Goal: Navigation & Orientation: Find specific page/section

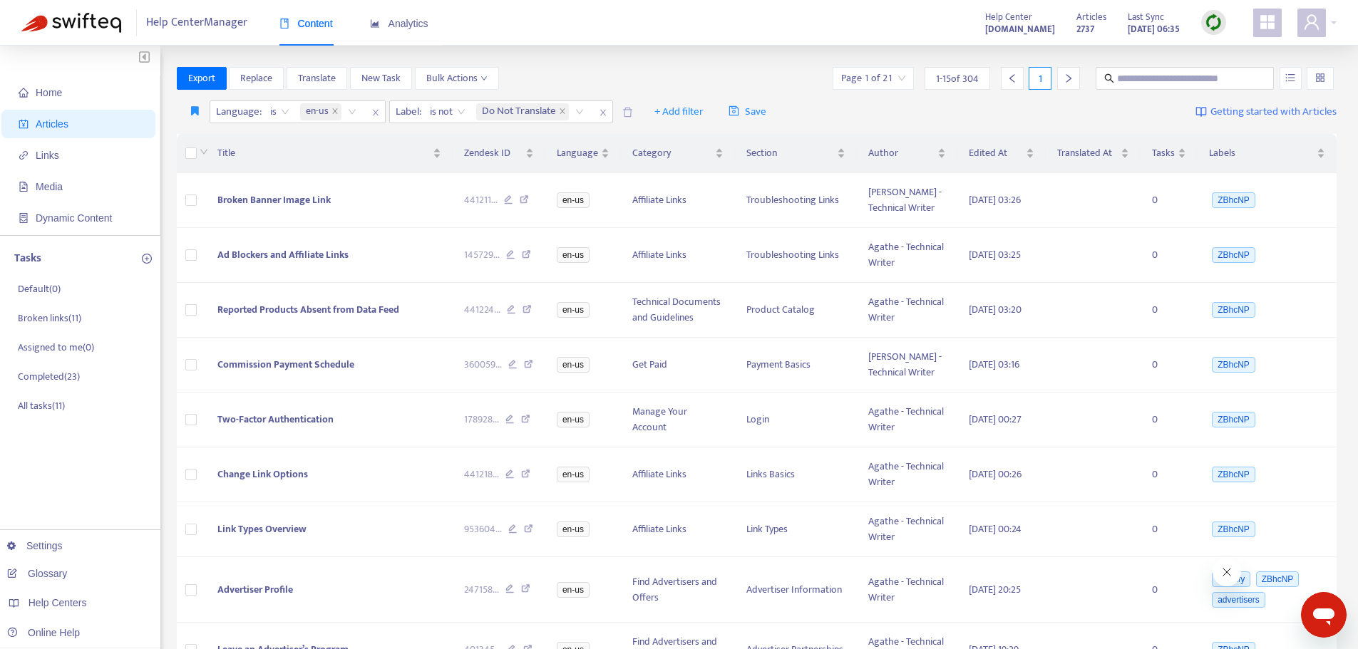
click at [776, 40] on div "Help Center Manager Content Analytics Help Center [DOMAIN_NAME] Articles 2737 L…" at bounding box center [679, 23] width 1358 height 46
click at [1216, 20] on img at bounding box center [1214, 23] width 18 height 18
click at [1220, 53] on link "Quick Sync" at bounding box center [1243, 51] width 61 height 16
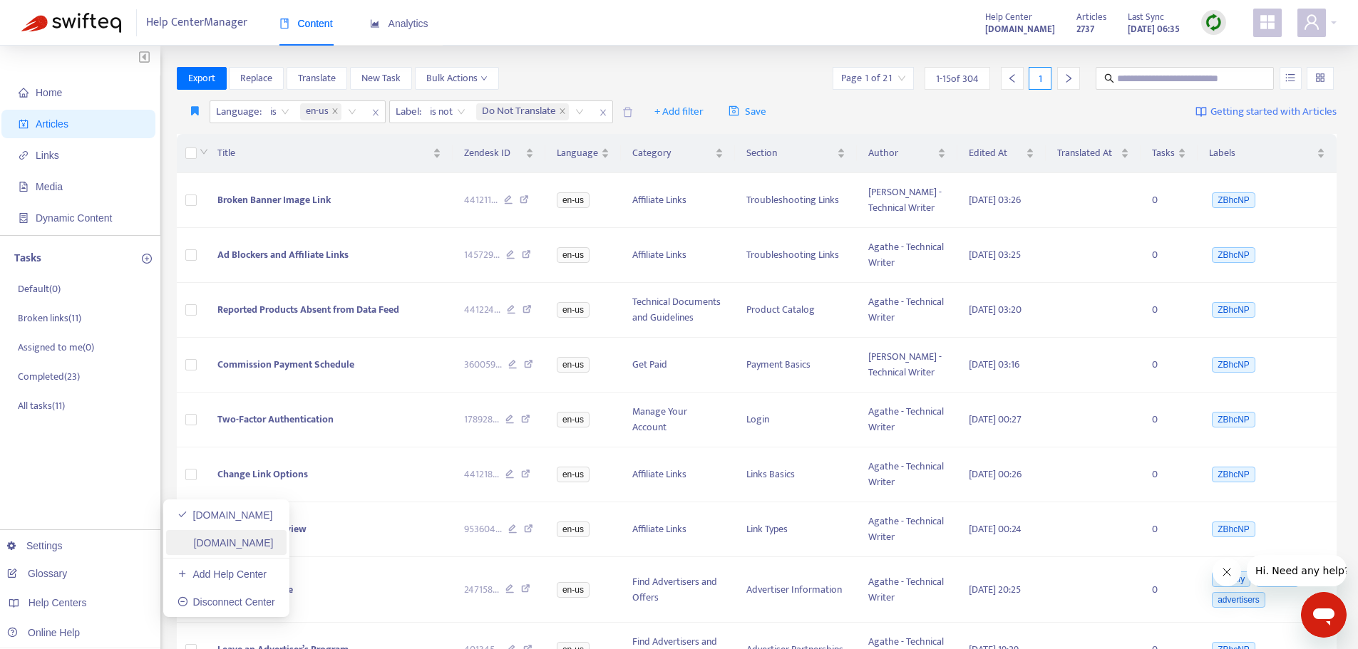
click at [250, 543] on link "[DOMAIN_NAME]" at bounding box center [226, 543] width 96 height 11
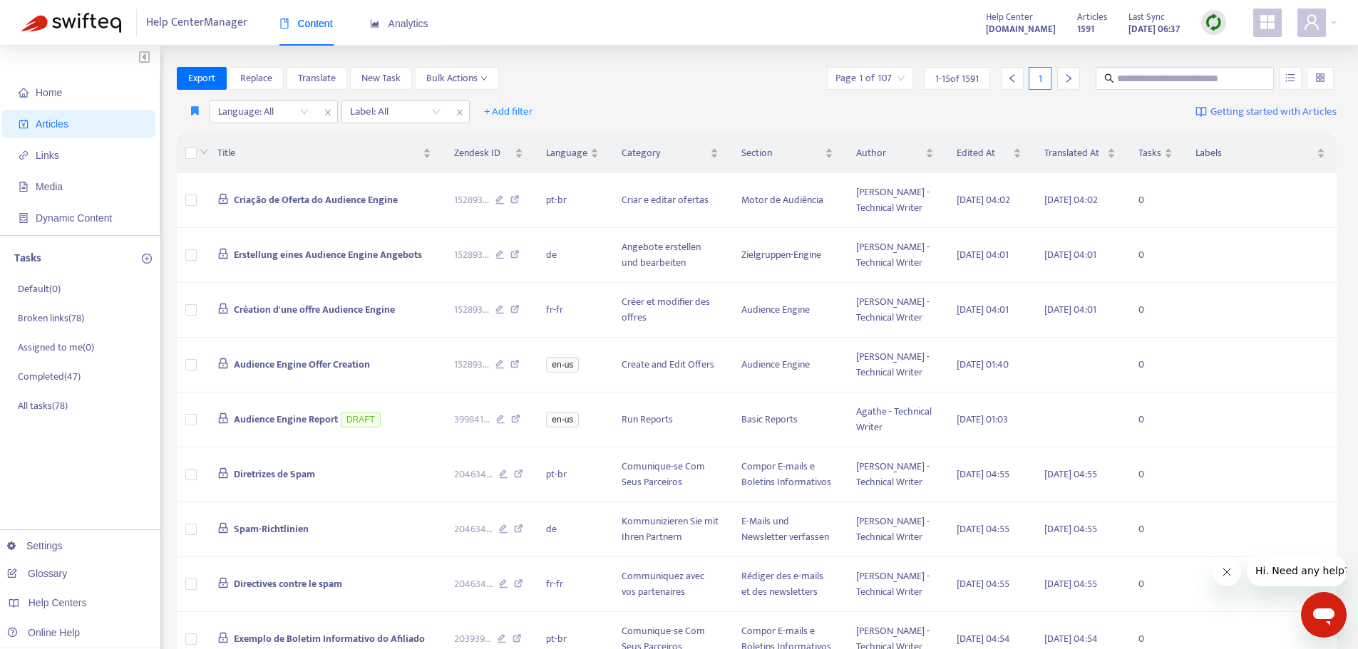
click at [1216, 21] on img at bounding box center [1214, 23] width 18 height 18
click at [1233, 53] on link "Quick Sync" at bounding box center [1243, 51] width 61 height 16
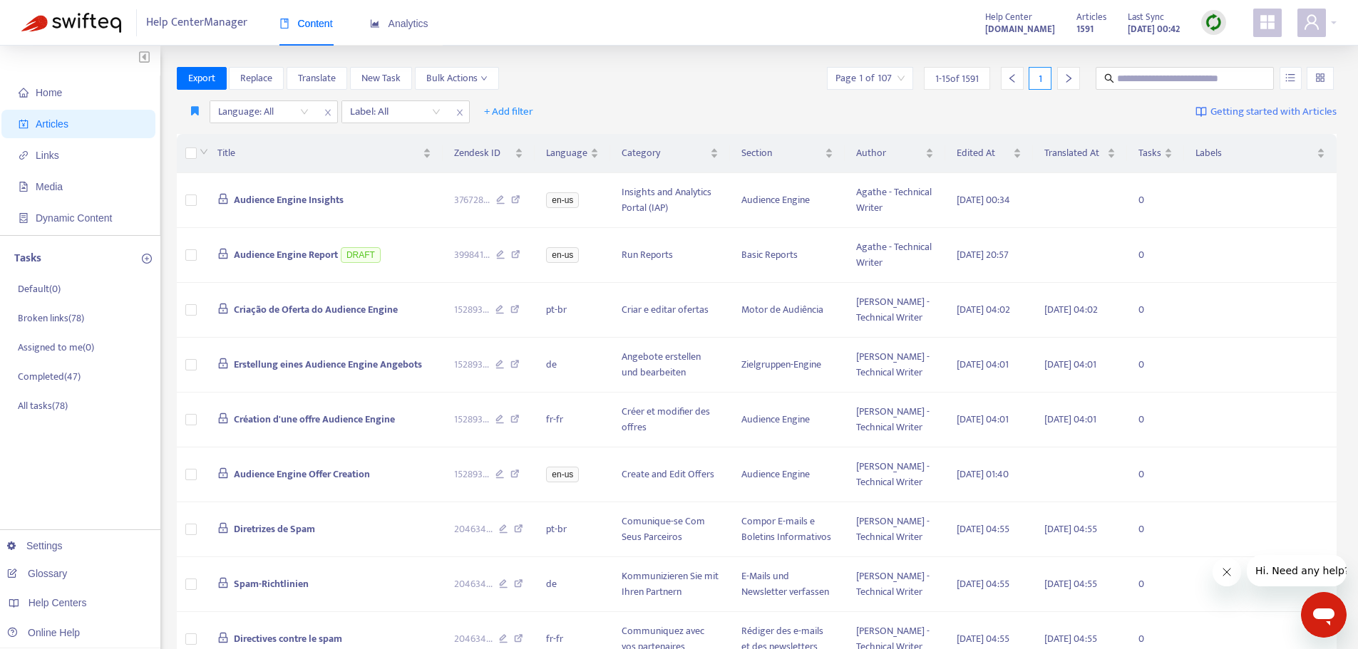
click at [1214, 21] on img at bounding box center [1214, 23] width 18 height 18
click at [1226, 51] on link "Quick Sync" at bounding box center [1243, 51] width 61 height 16
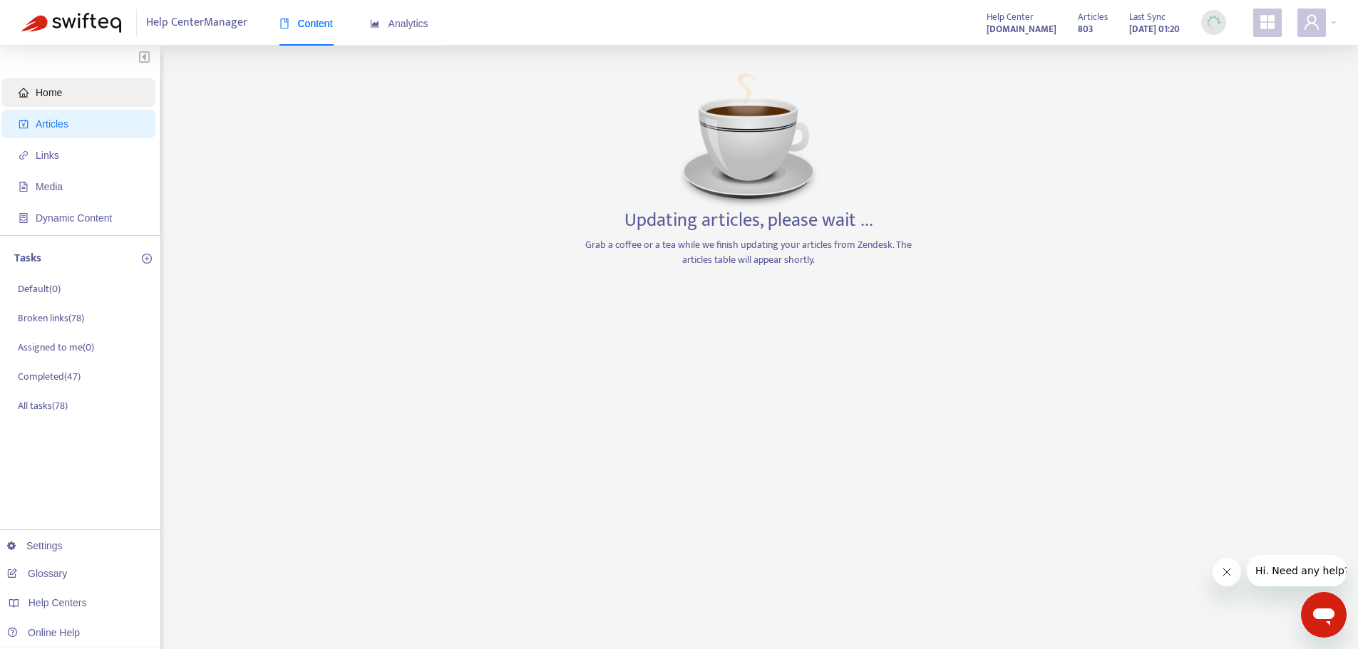
click at [49, 93] on span "Home" at bounding box center [49, 92] width 26 height 11
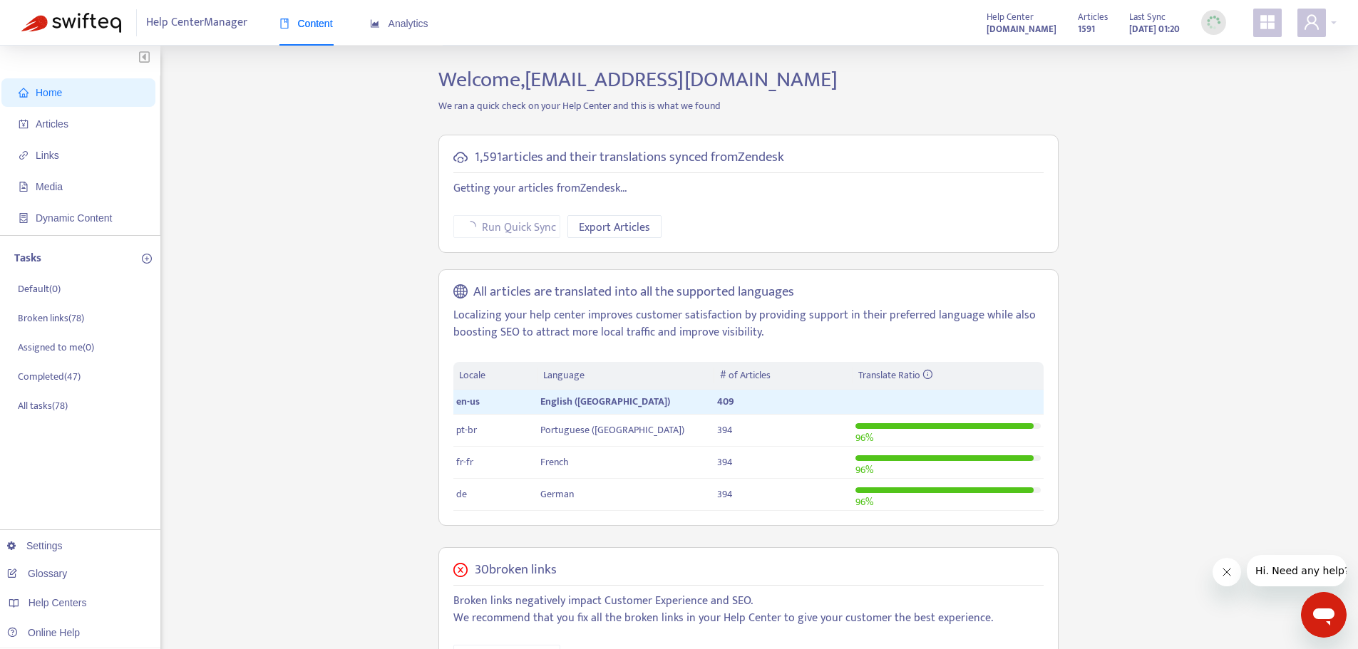
click at [354, 308] on div "Home Articles Links Media Dynamic Content Tasks Default ( 0 ) Broken links ( 78…" at bounding box center [678, 540] width 1315 height 947
click at [59, 128] on span "Articles" at bounding box center [52, 123] width 33 height 11
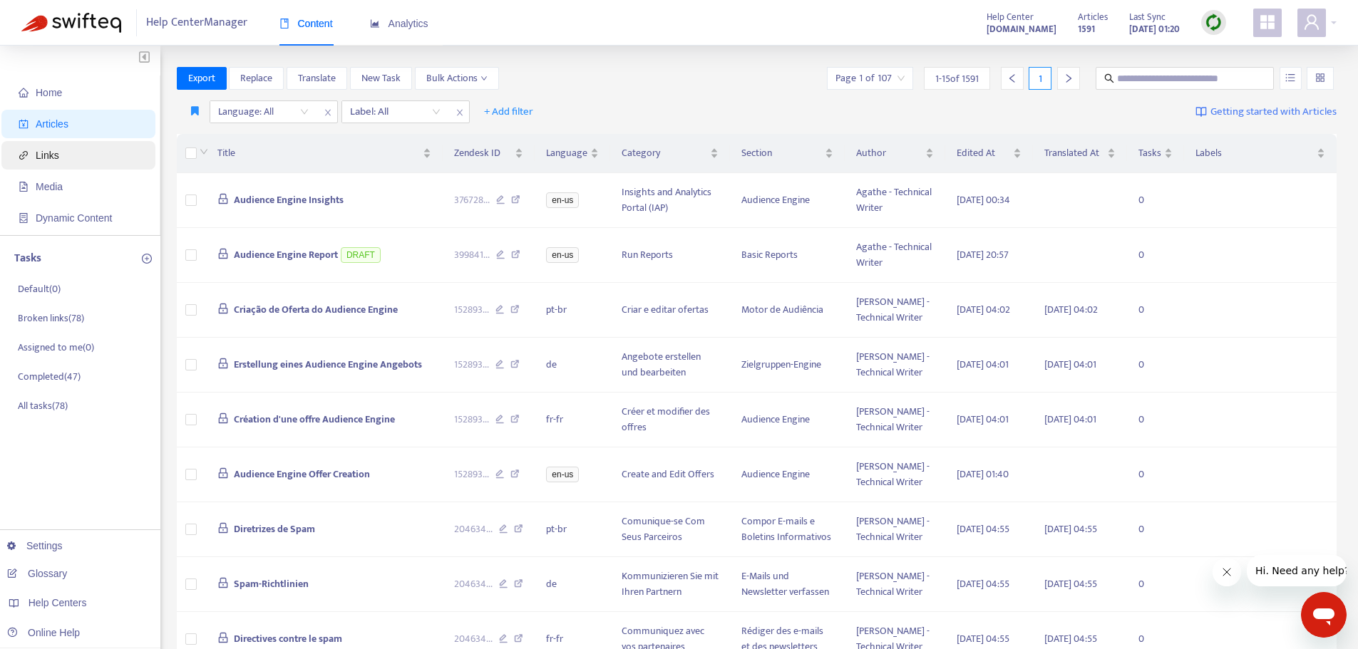
click at [61, 153] on span "Links" at bounding box center [81, 155] width 125 height 29
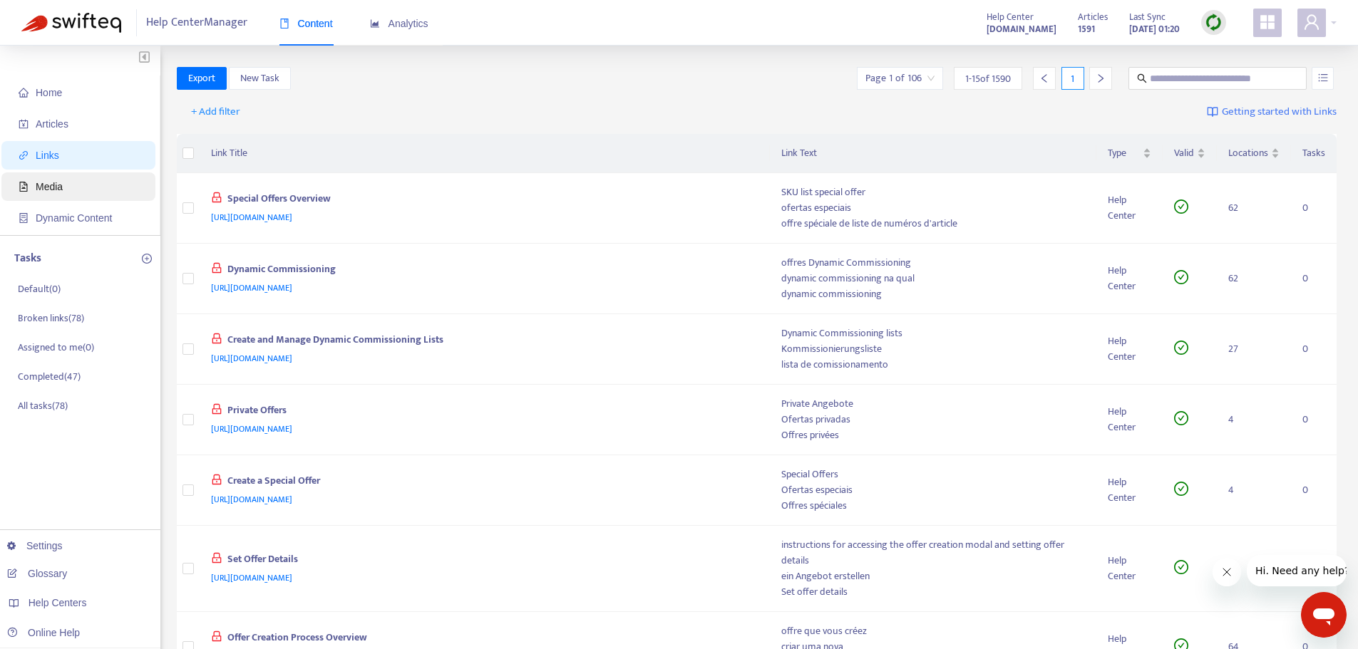
click at [71, 185] on span "Media" at bounding box center [81, 187] width 125 height 29
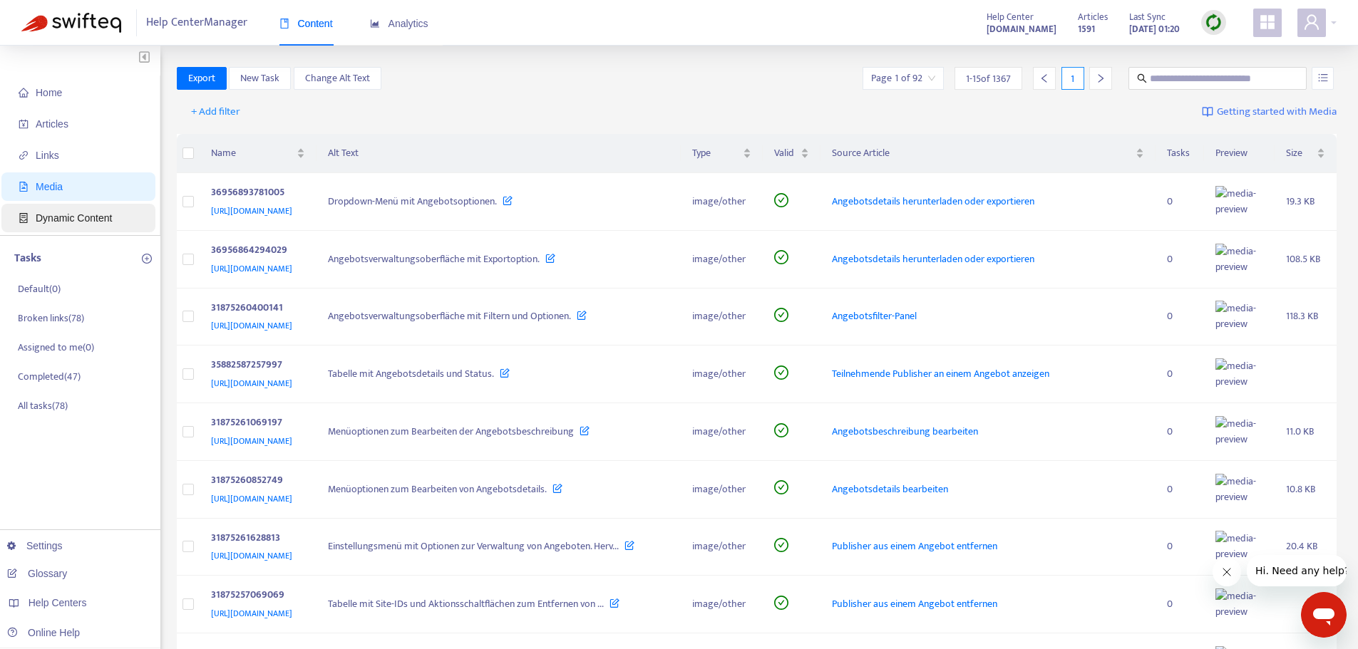
click at [69, 212] on span "Dynamic Content" at bounding box center [74, 217] width 76 height 11
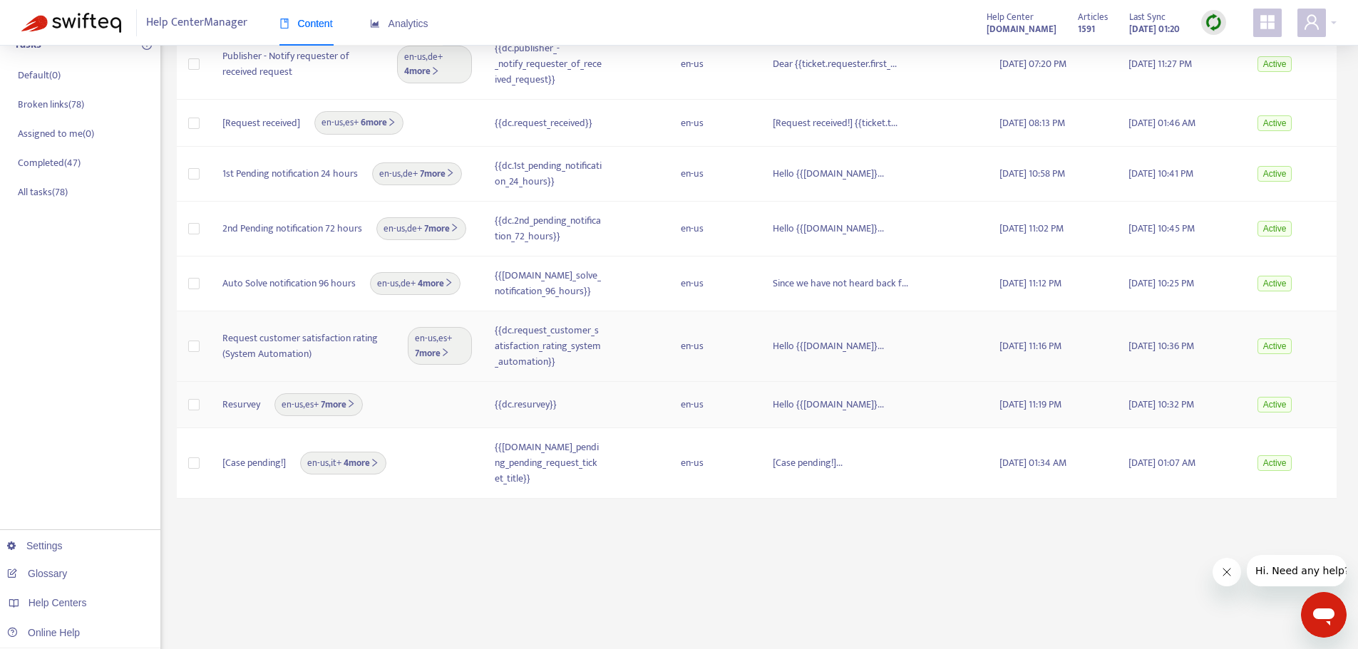
scroll to position [252, 0]
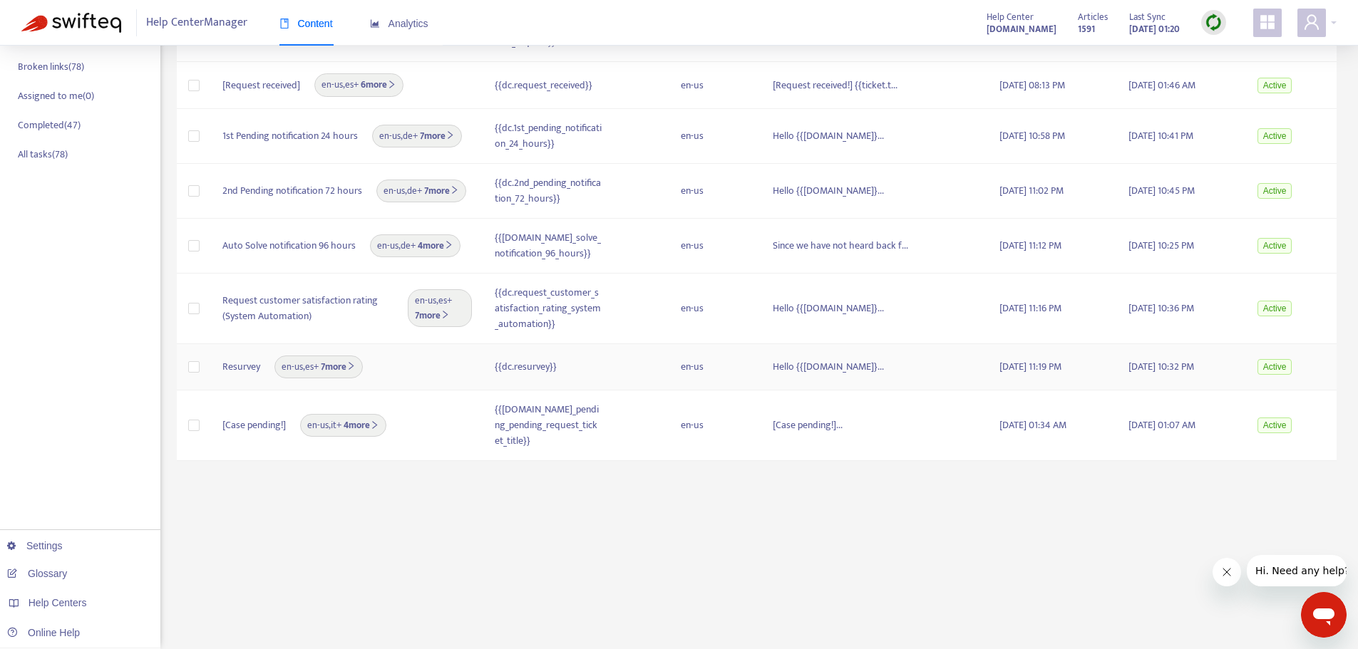
click at [346, 371] on b "7 more" at bounding box center [337, 367] width 37 height 16
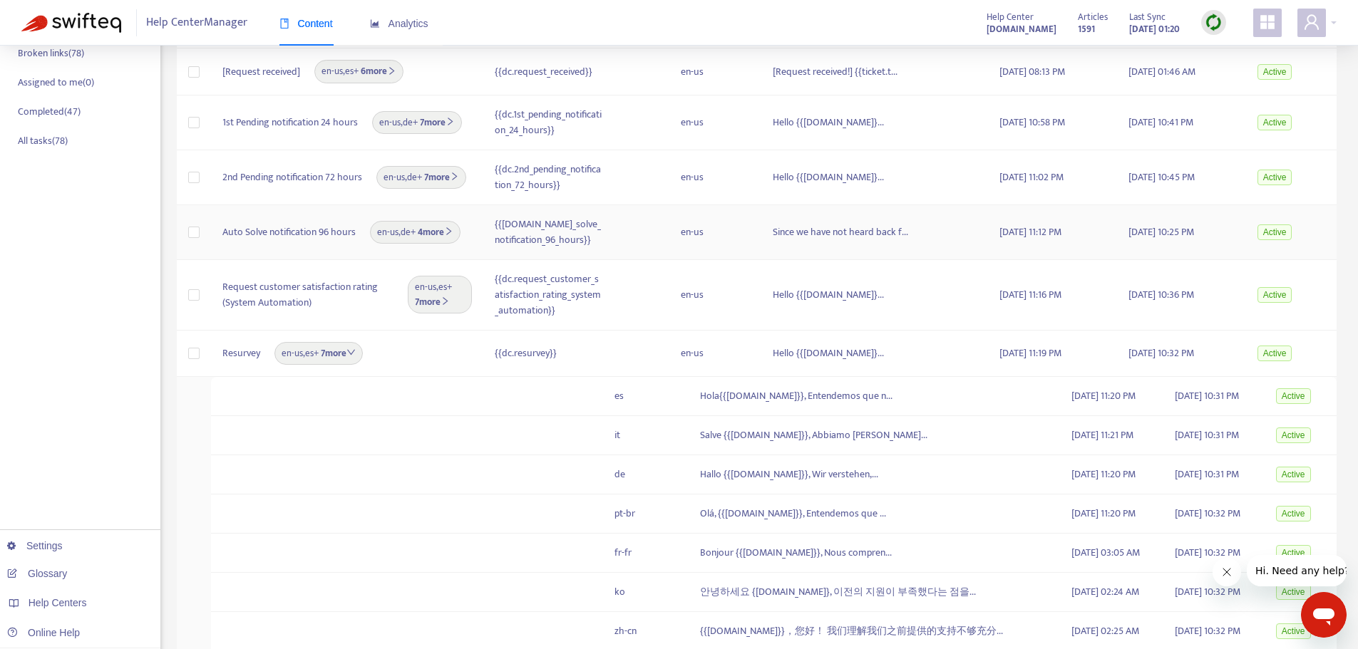
scroll to position [231, 0]
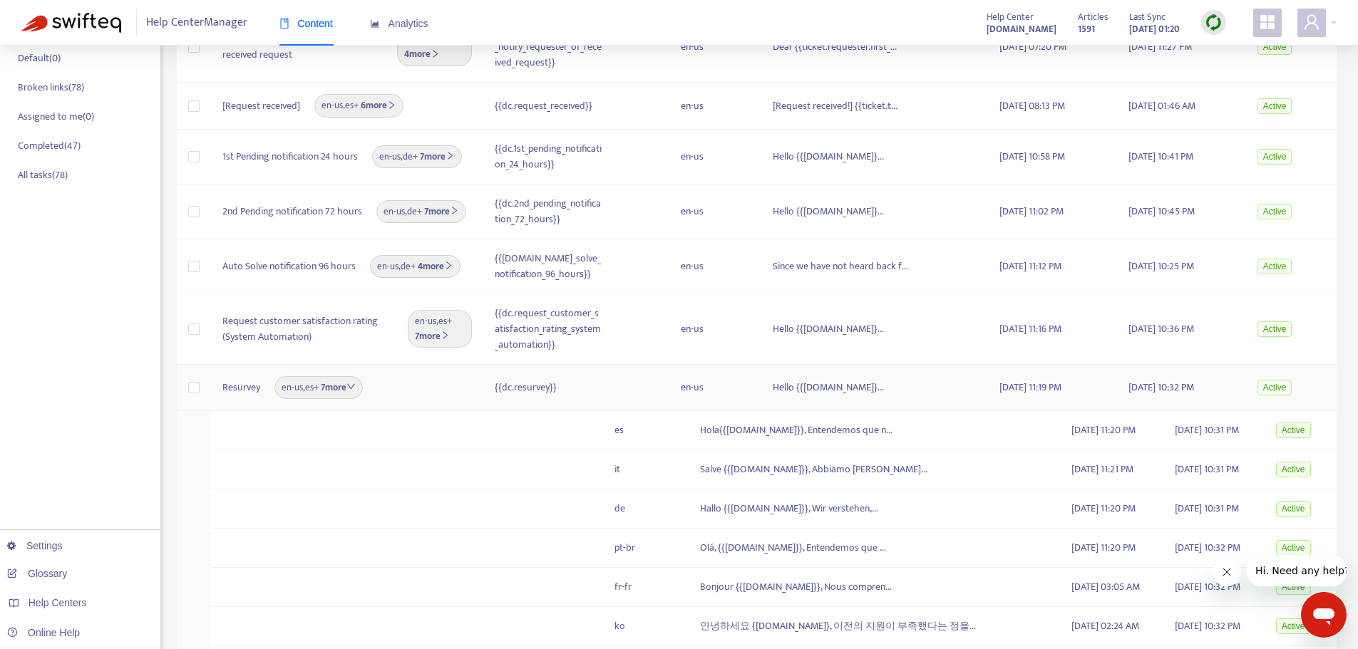
click at [354, 391] on icon "down" at bounding box center [350, 386] width 9 height 9
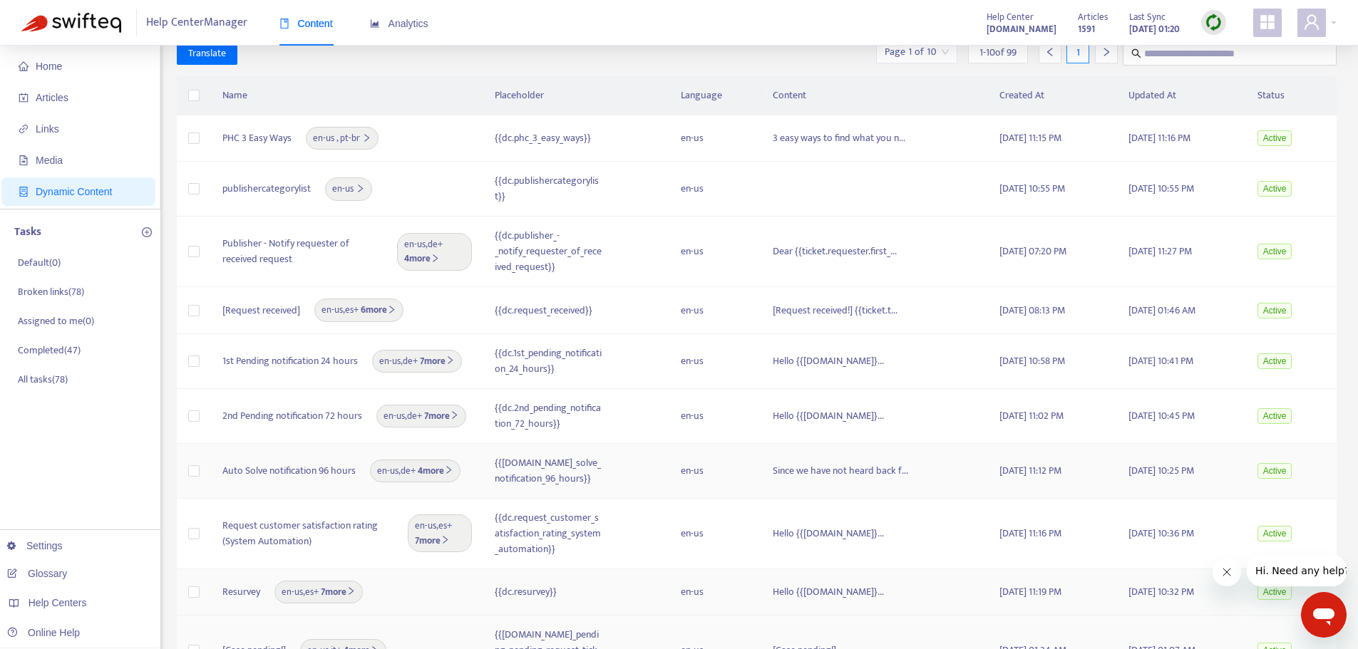
scroll to position [17, 0]
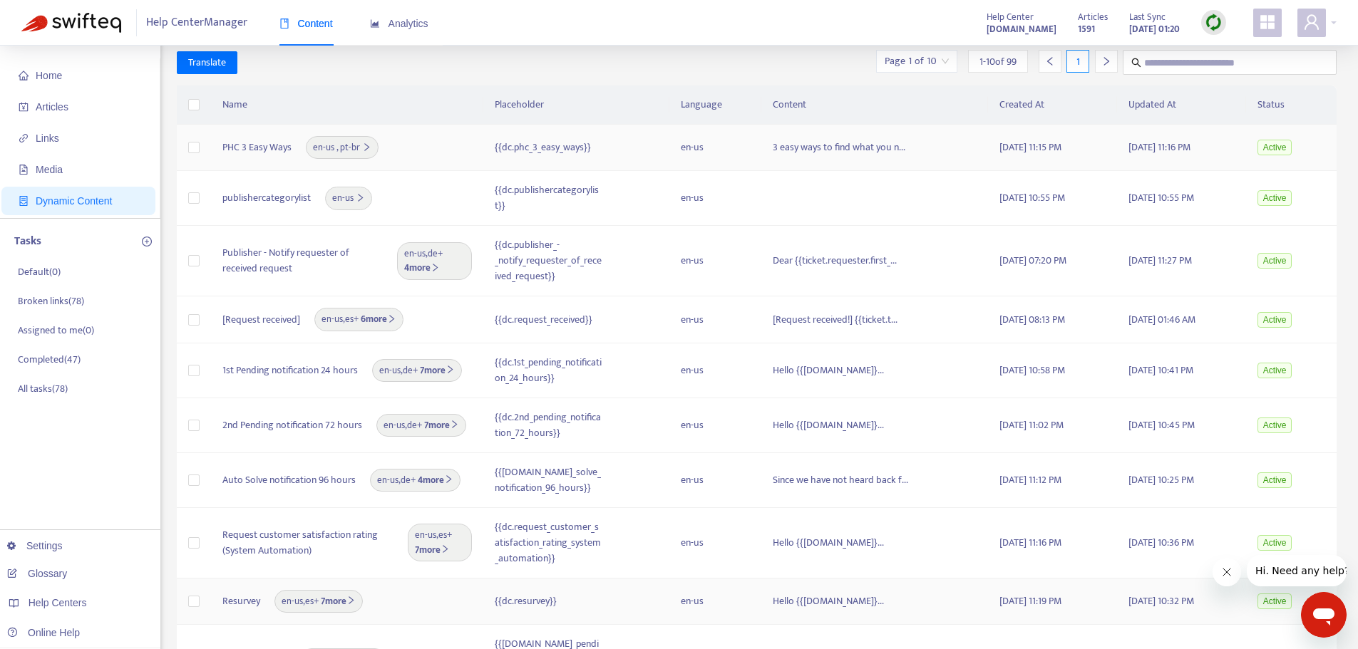
click at [363, 146] on icon "right" at bounding box center [366, 147] width 9 height 9
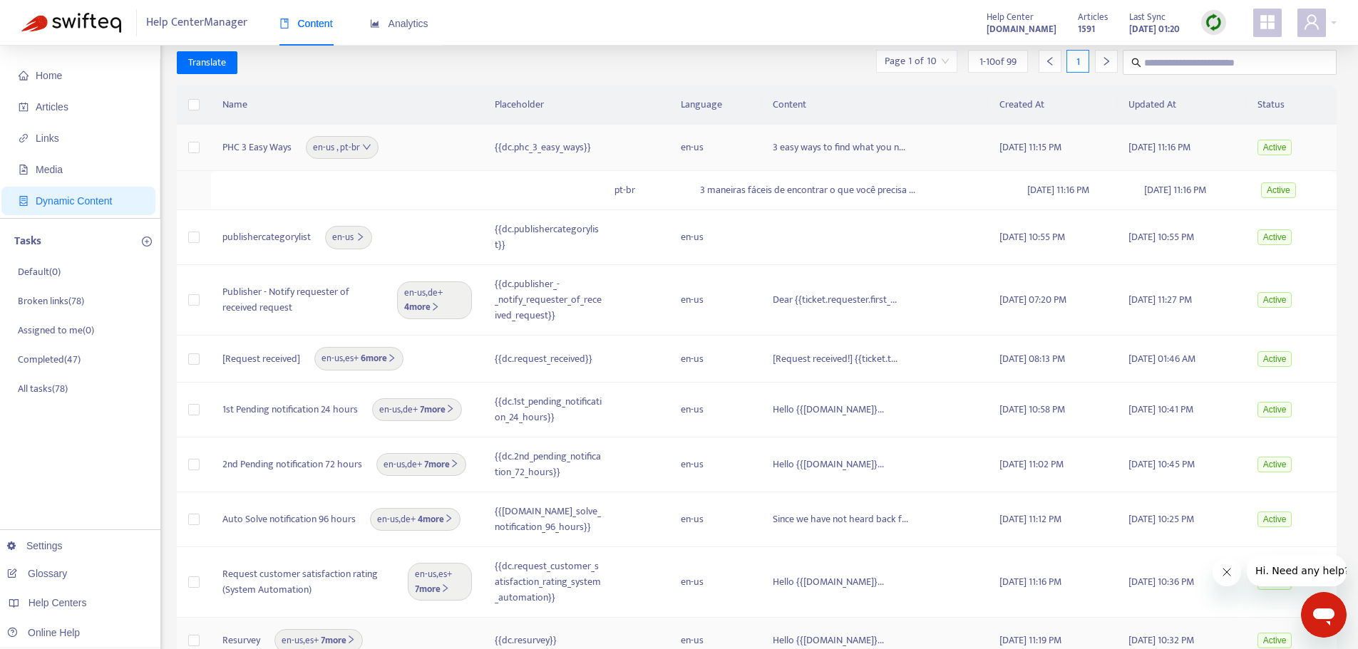
click at [366, 143] on icon "down" at bounding box center [366, 147] width 9 height 9
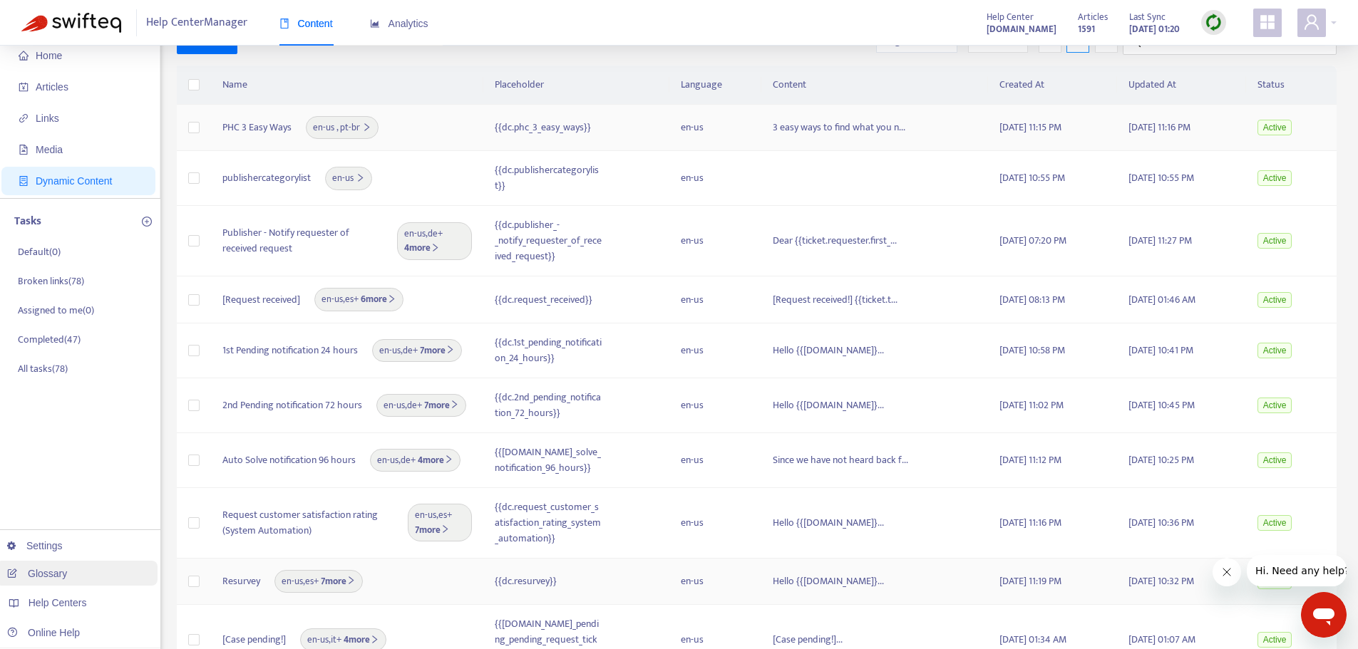
scroll to position [0, 0]
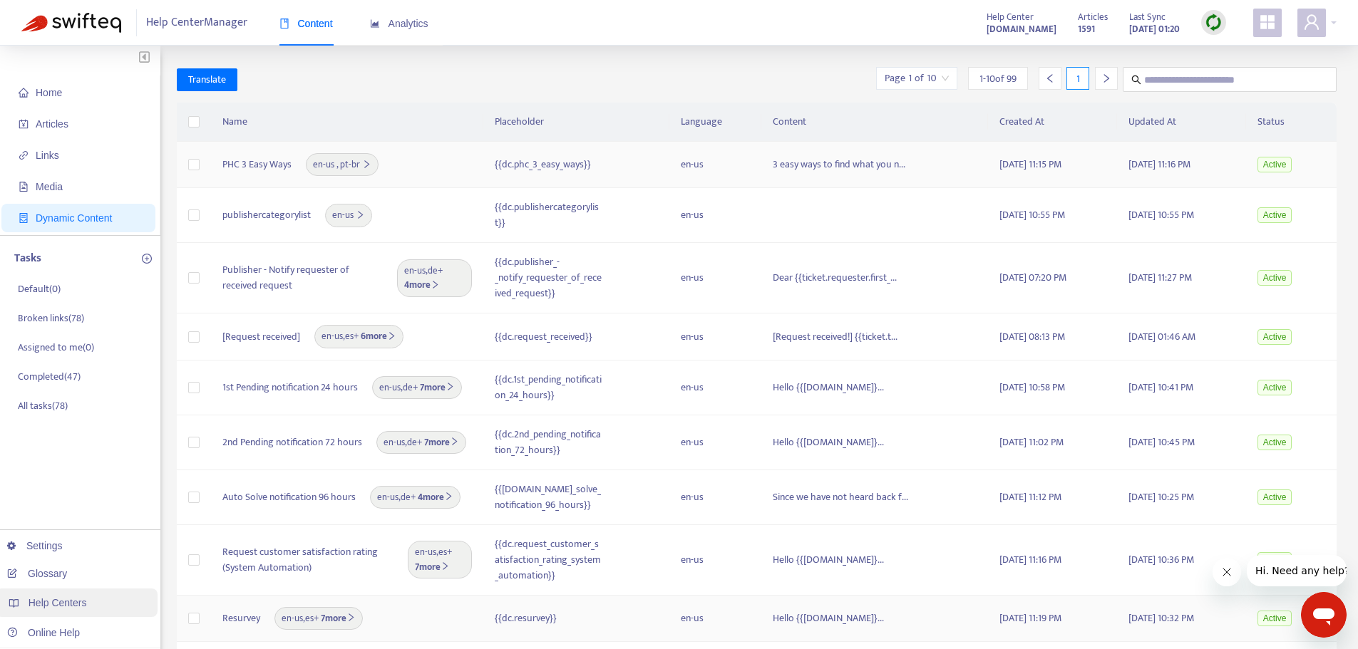
click at [75, 605] on span "Help Centers" at bounding box center [58, 602] width 58 height 11
click at [46, 124] on span "Articles" at bounding box center [52, 123] width 33 height 11
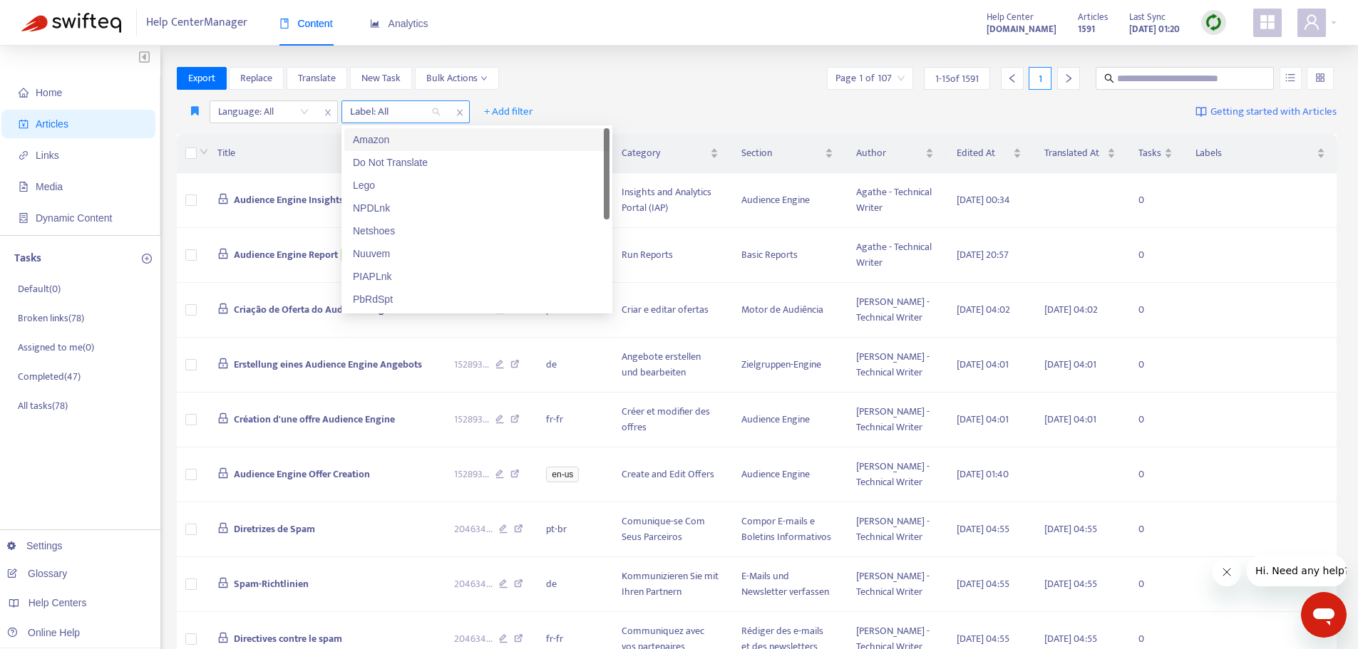
click at [400, 103] on div "Label: All" at bounding box center [395, 111] width 106 height 21
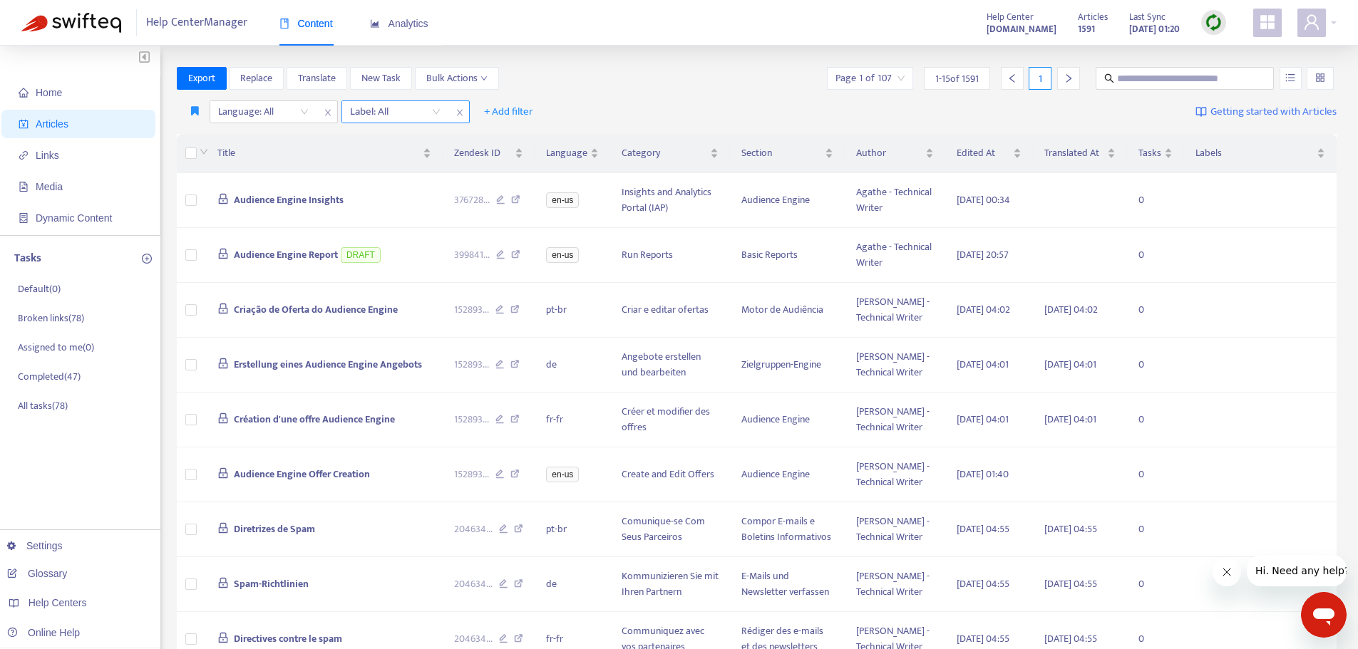
click at [411, 108] on div at bounding box center [388, 111] width 86 height 17
click at [274, 108] on div at bounding box center [256, 111] width 86 height 17
click at [1250, 112] on span "Getting started with Articles" at bounding box center [1274, 112] width 126 height 16
